Goal: Task Accomplishment & Management: Use online tool/utility

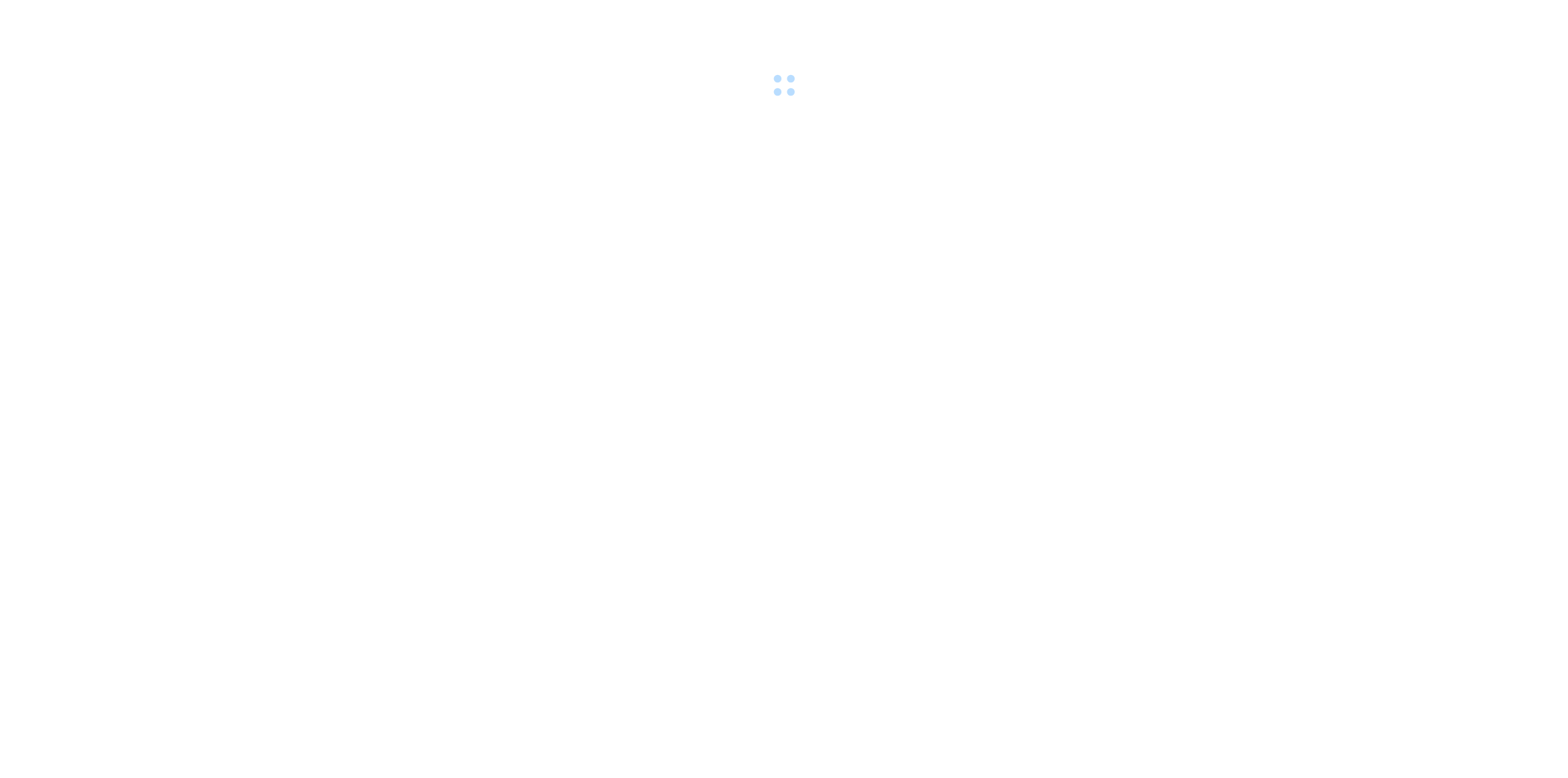
scroll to position [14550, 0]
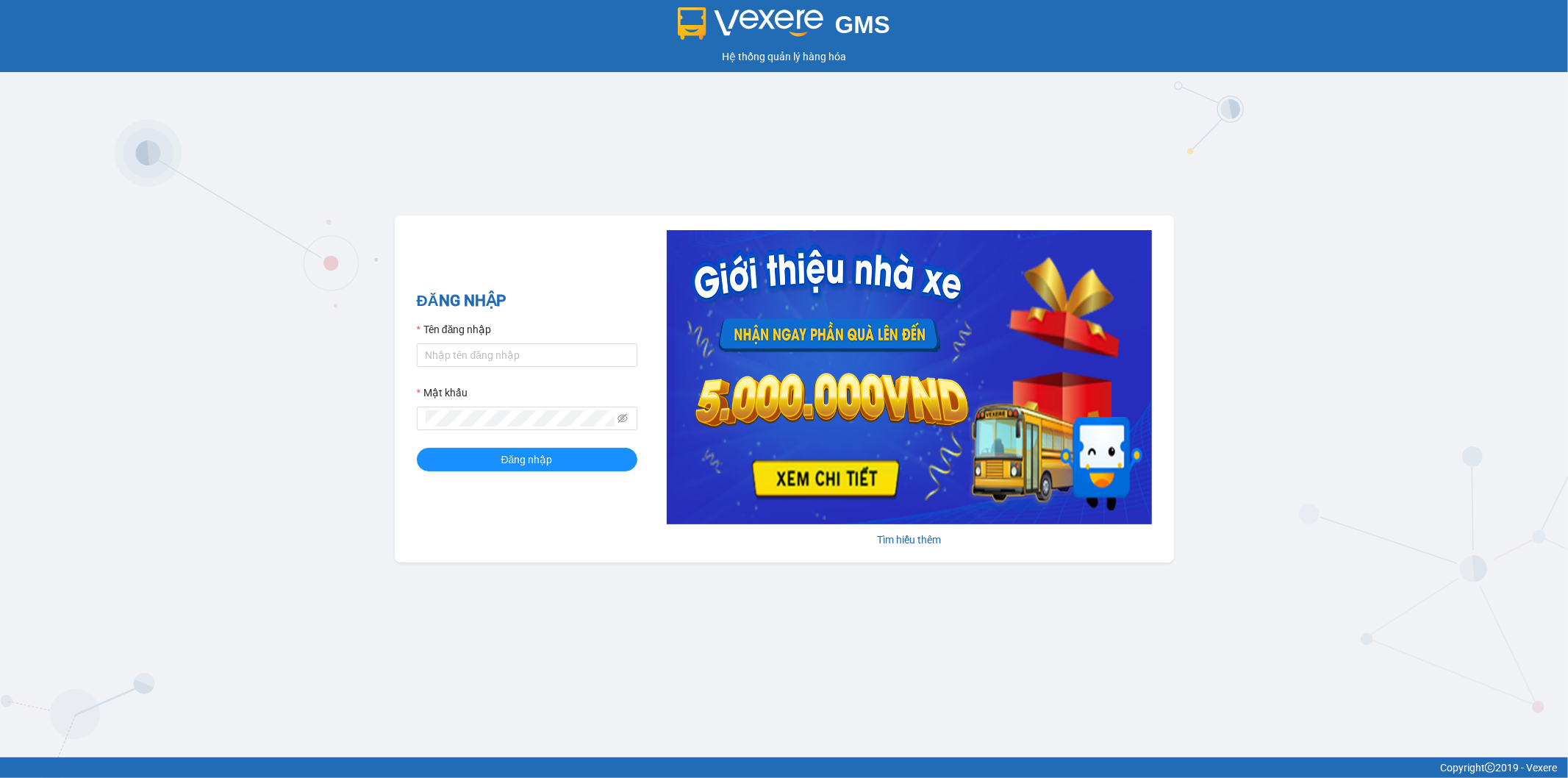
scroll to position [14550, 0]
type input "noc.binhminhbus"
click at [507, 466] on span "Đăng nhập" at bounding box center [527, 459] width 52 height 16
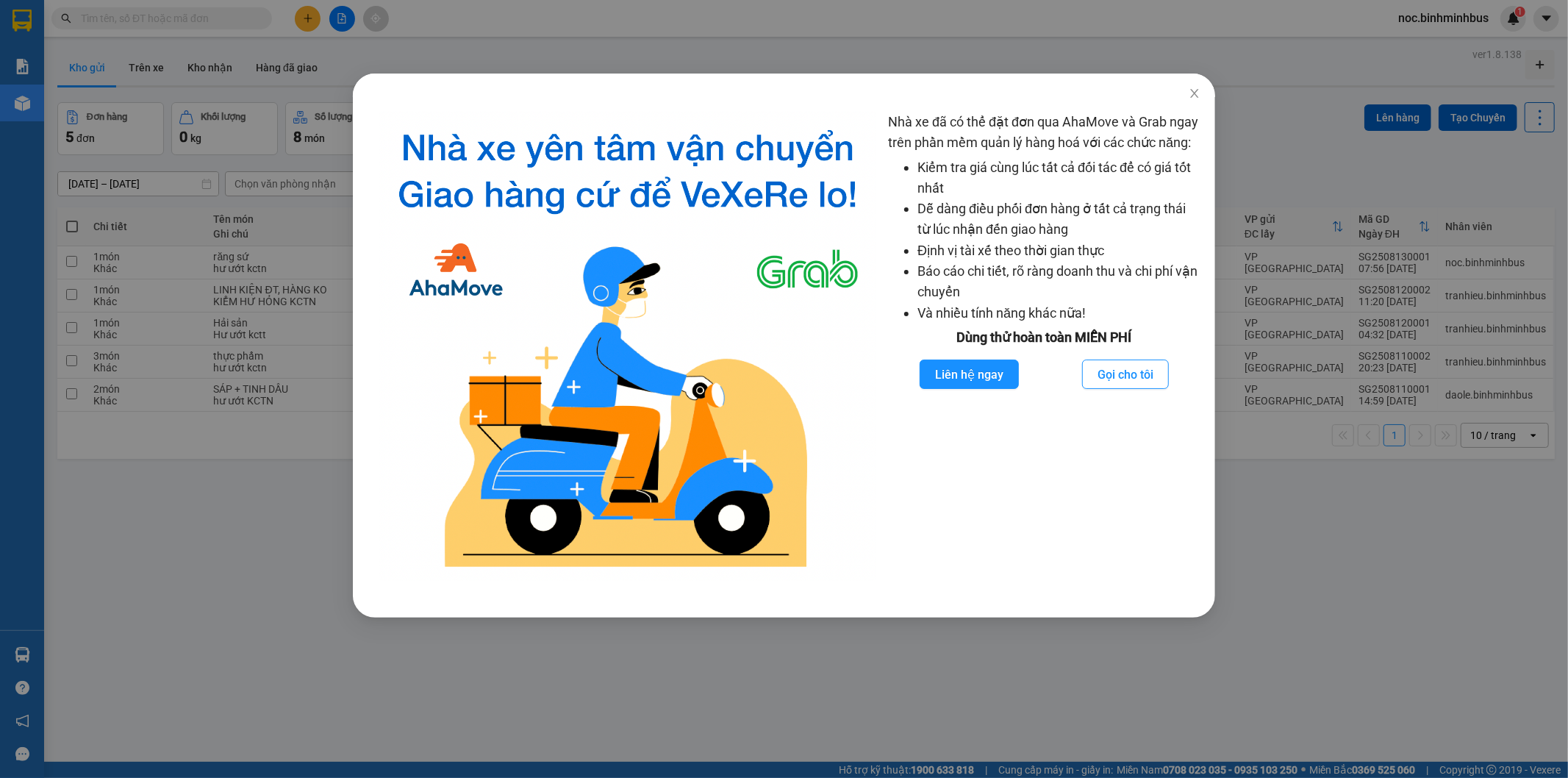
click at [1322, 405] on div "Nhà xe đã có thể đặt đơn qua AhaMove và Grab ngay trên phần mềm quản lý hàng ho…" at bounding box center [784, 389] width 1568 height 778
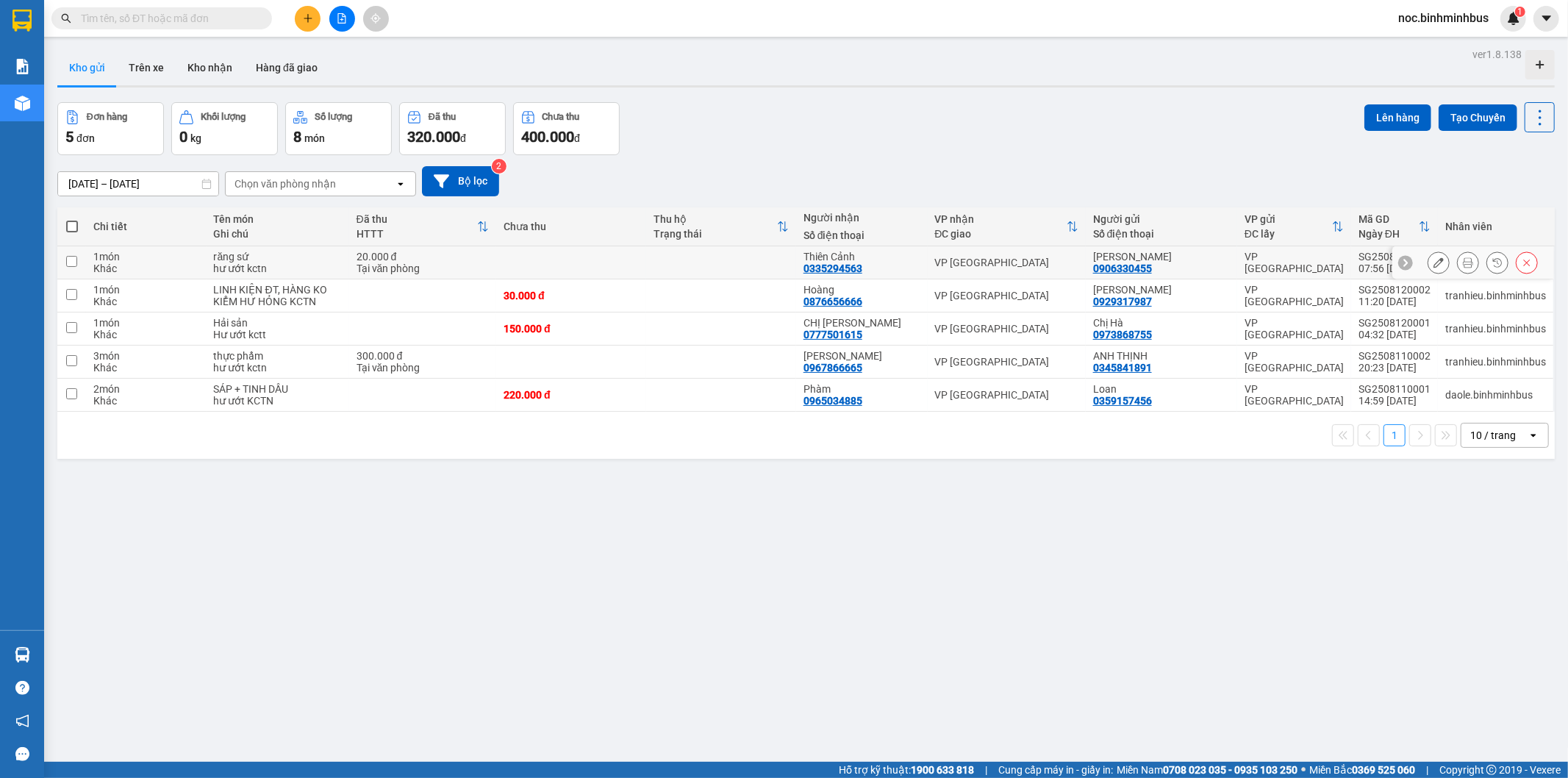
click at [1457, 261] on button at bounding box center [1468, 263] width 21 height 26
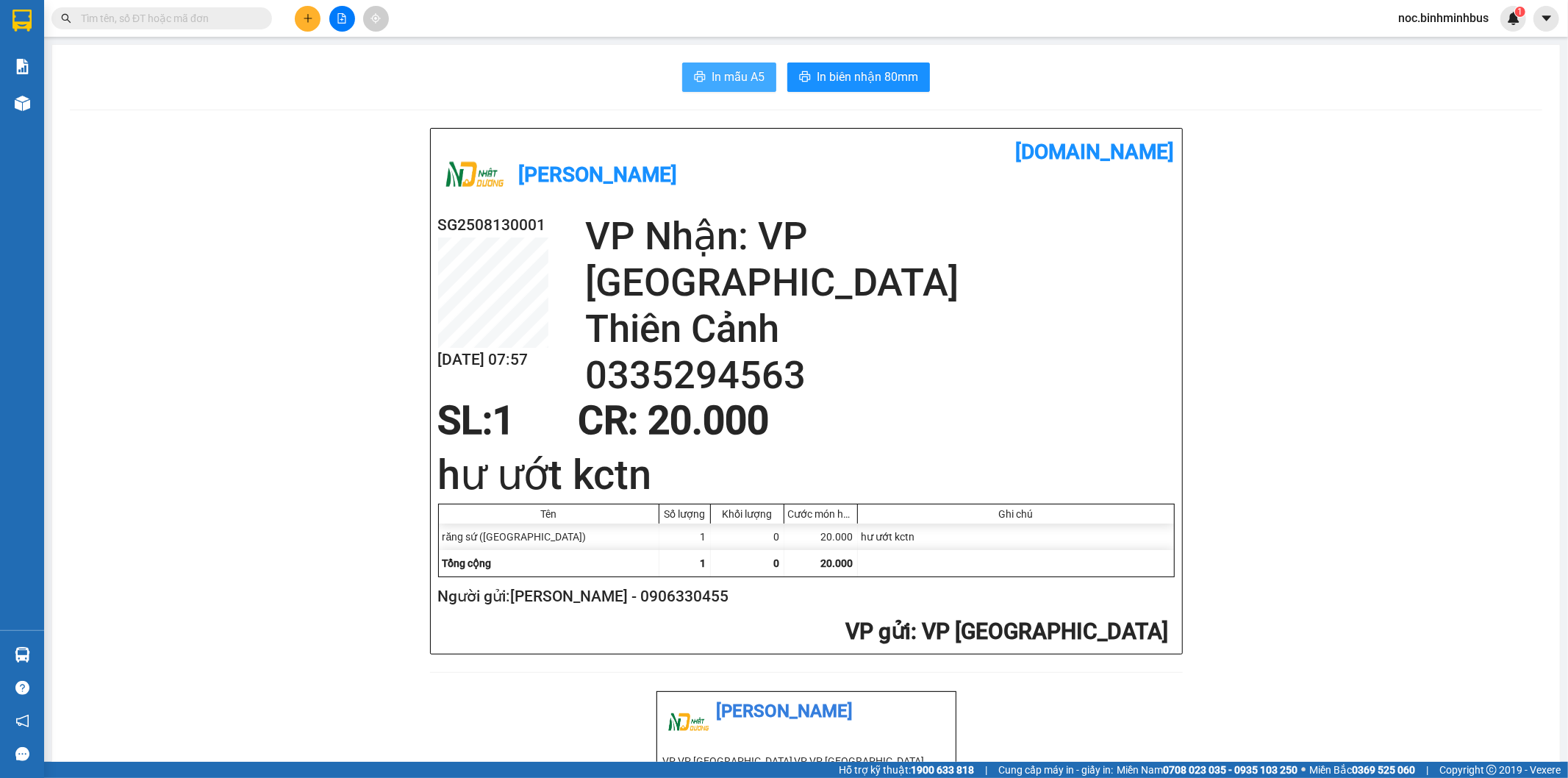
click at [688, 85] on button "In mẫu A5" at bounding box center [729, 77] width 94 height 29
